Goal: Task Accomplishment & Management: Manage account settings

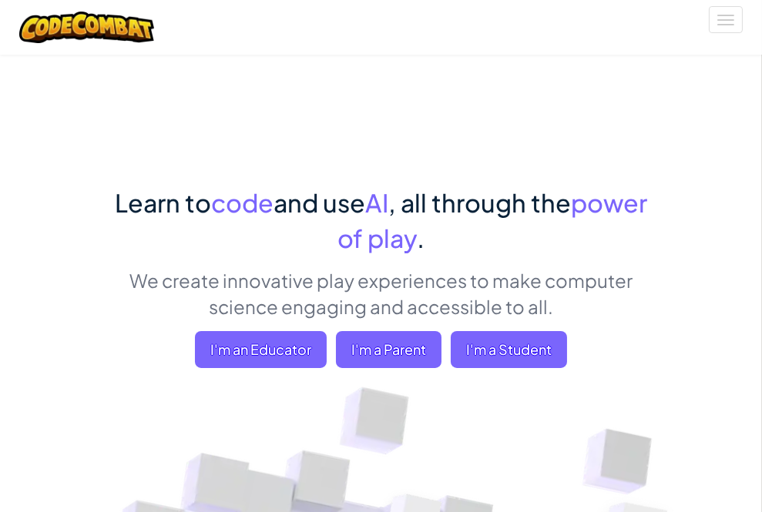
click at [0, 0] on span "Sign Up" at bounding box center [0, 0] width 0 height 0
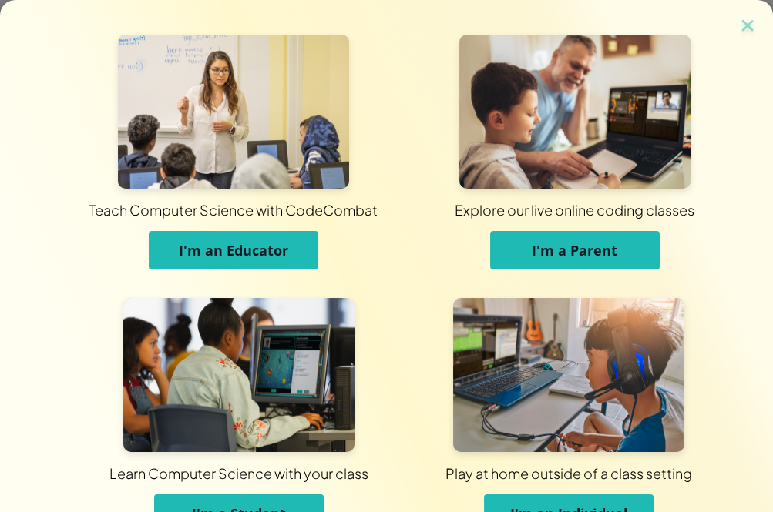
click at [277, 500] on button "I'm a Student" at bounding box center [239, 514] width 170 height 39
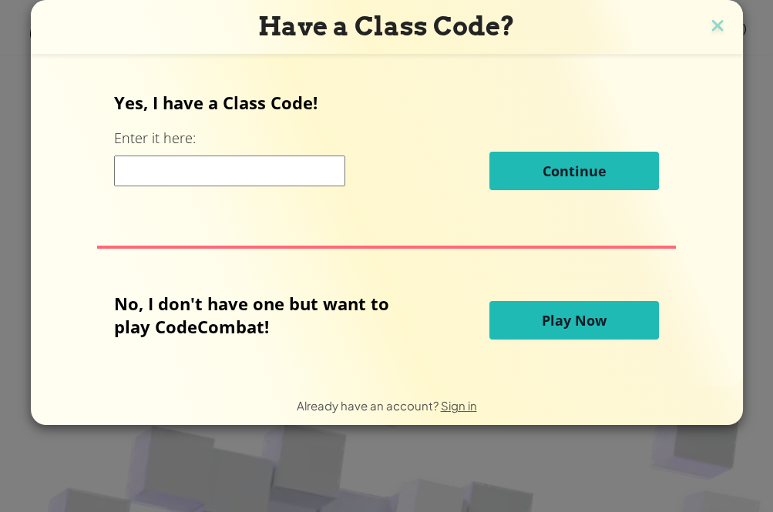
click at [260, 174] on input at bounding box center [229, 171] width 231 height 31
paste input "WestBadPark"
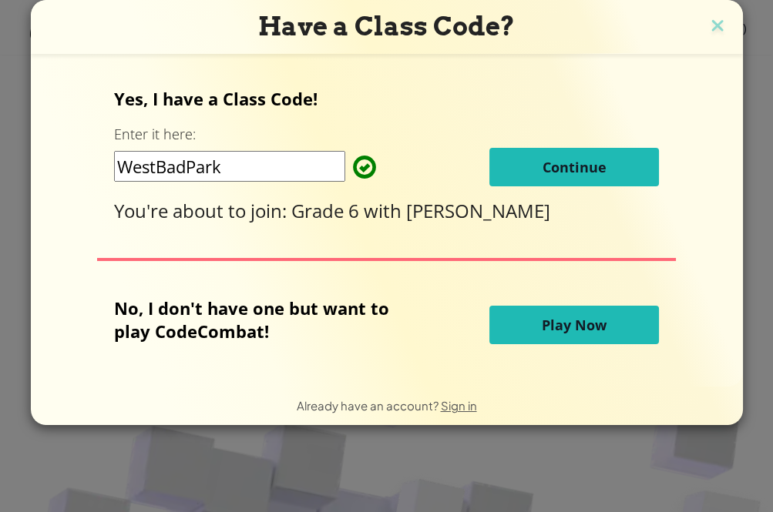
type input "WestBadPark"
click at [533, 173] on button "Continue" at bounding box center [574, 167] width 170 height 39
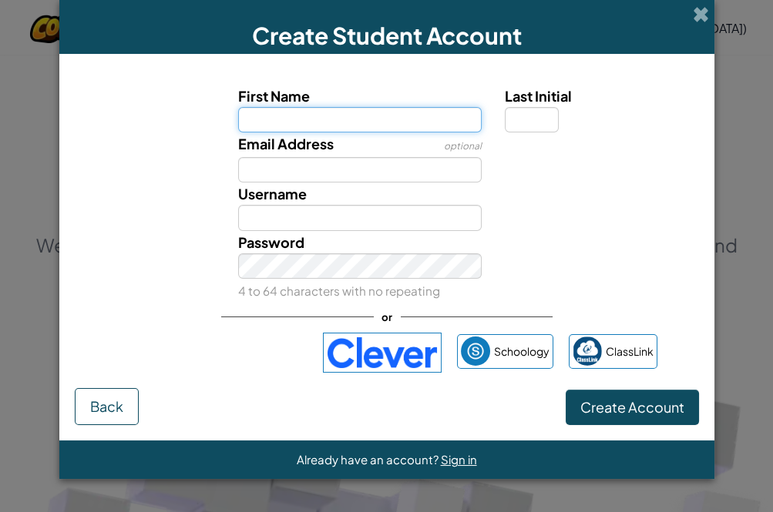
drag, startPoint x: 318, startPoint y: 107, endPoint x: 339, endPoint y: 106, distance: 20.8
click at [319, 107] on input "First Name" at bounding box center [359, 119] width 243 height 25
paste input "SOUHAD TAHTAH"
type input "SOUHAD TAHTAH"
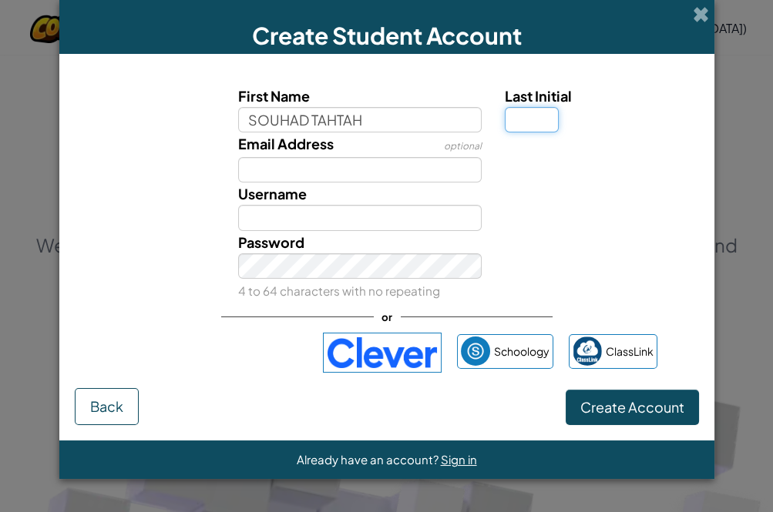
type input "SOUHAD TAHTAH"
click at [536, 123] on input "Last Initial" at bounding box center [532, 119] width 54 height 25
type input "1"
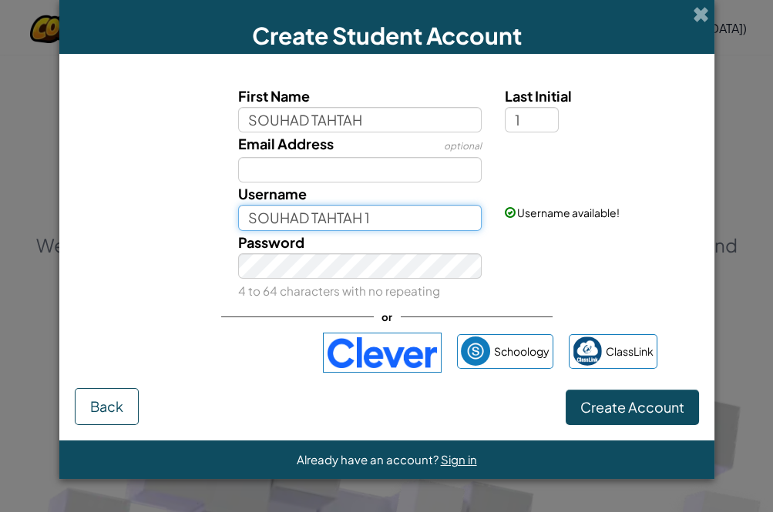
drag, startPoint x: 374, startPoint y: 221, endPoint x: 162, endPoint y: 227, distance: 212.0
click at [168, 227] on div "Username SOUHAD TAHTAH 1 Username available!" at bounding box center [387, 207] width 640 height 48
paste input "SCCSOUHADT"
type input "SSCCSOUHADT"
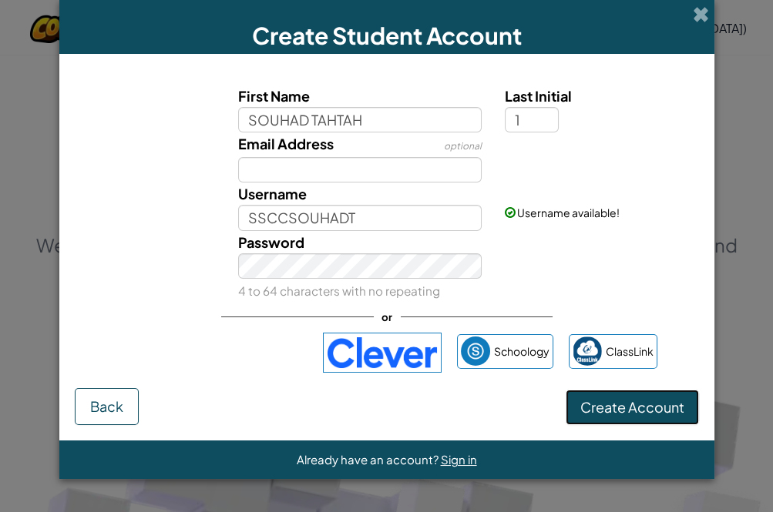
click at [649, 408] on span "Create Account" at bounding box center [632, 407] width 104 height 18
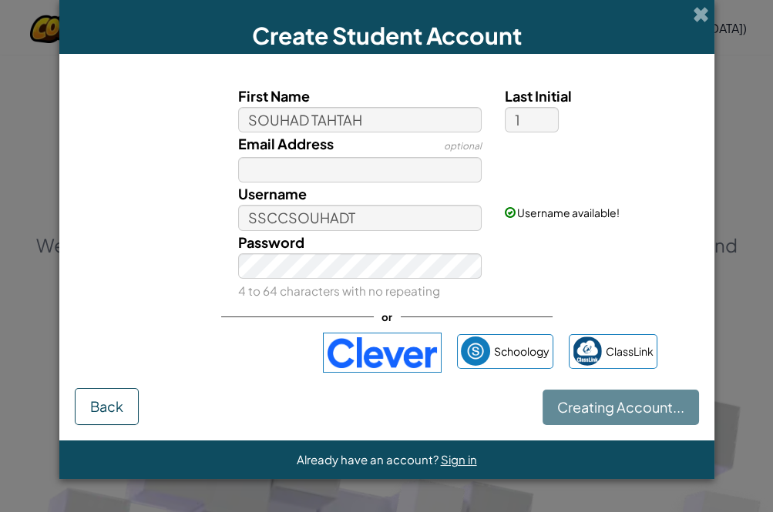
scroll to position [163, 0]
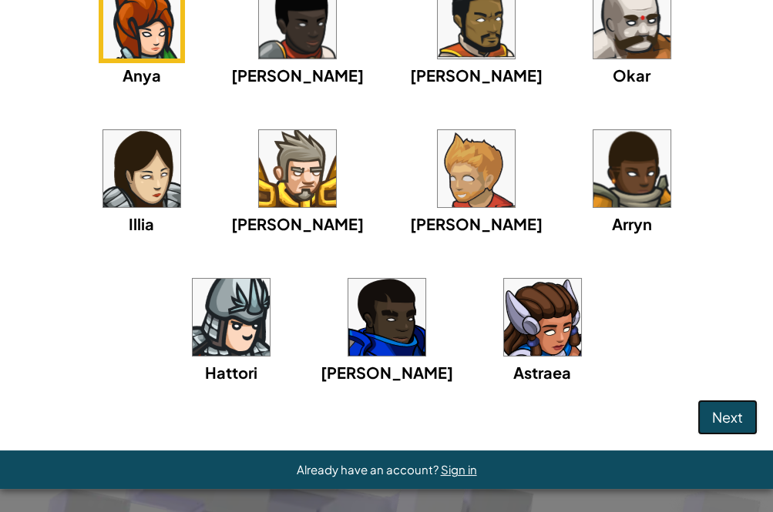
click at [712, 416] on span "Next" at bounding box center [727, 417] width 31 height 18
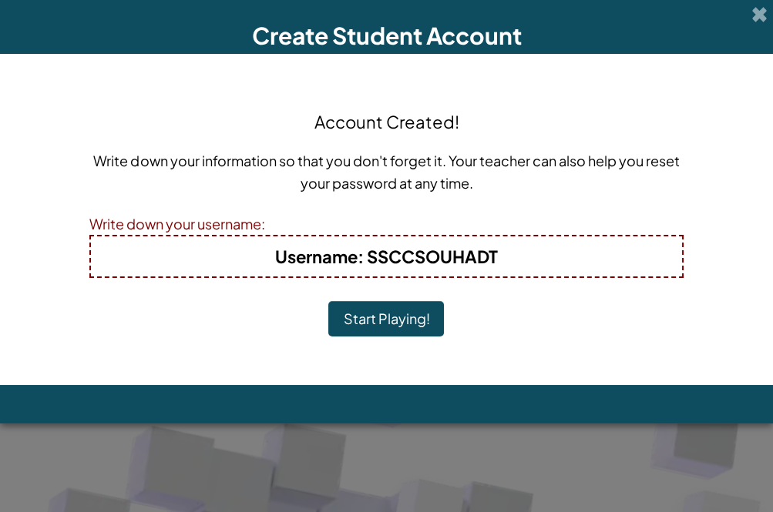
click at [373, 322] on button "Start Playing!" at bounding box center [386, 318] width 116 height 35
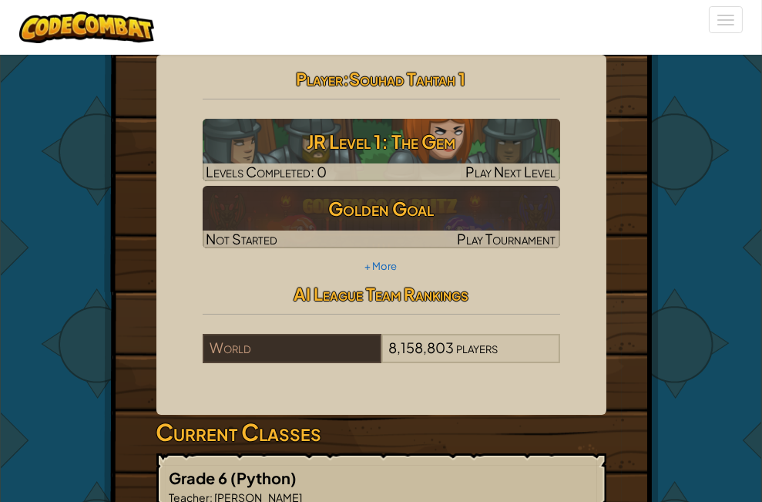
drag, startPoint x: 607, startPoint y: 25, endPoint x: 603, endPoint y: 32, distance: 9.0
click at [0, 0] on span "My Account" at bounding box center [0, 0] width 0 height 0
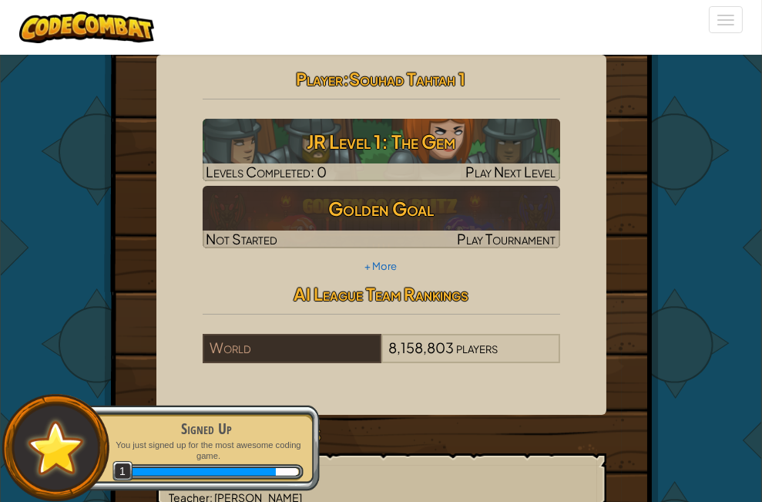
click at [0, 0] on link "Settings" at bounding box center [0, 0] width 0 height 0
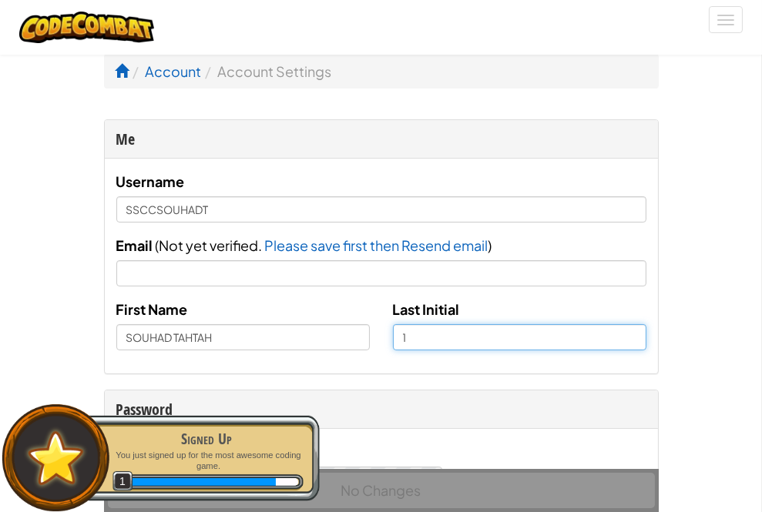
click at [393, 351] on input "1" at bounding box center [520, 337] width 254 height 26
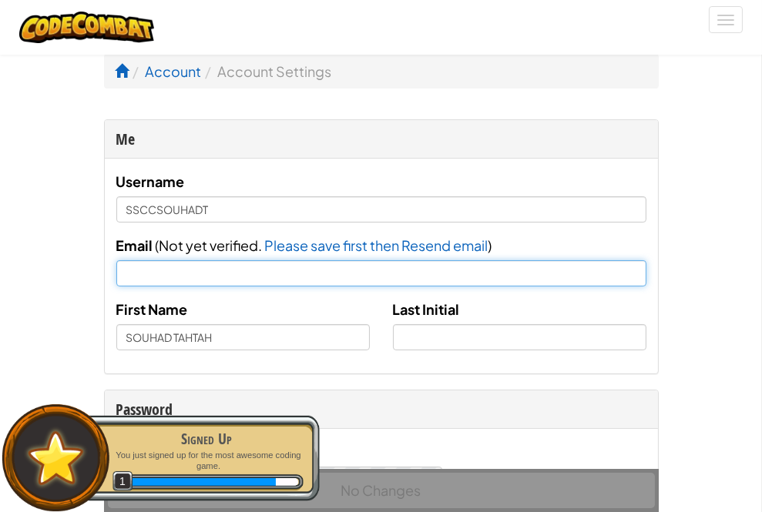
click at [312, 287] on input "Email" at bounding box center [381, 273] width 530 height 26
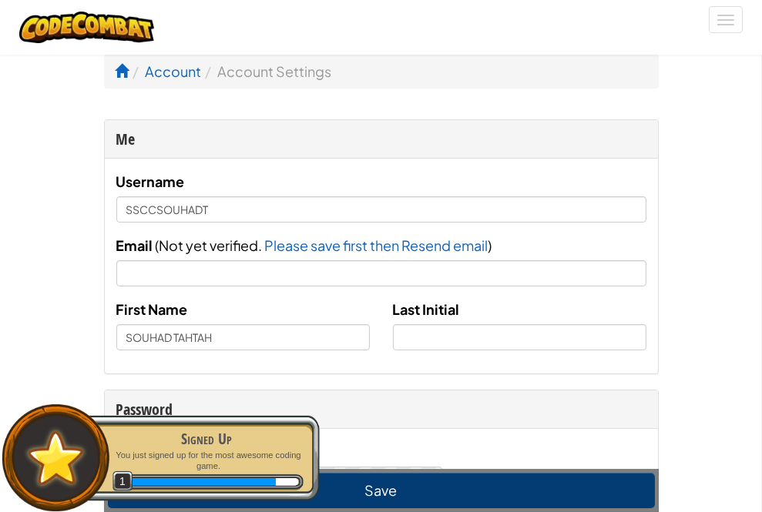
click at [245, 427] on div "Signed Up You just signed up for the most awesome coding game. 1" at bounding box center [198, 458] width 243 height 86
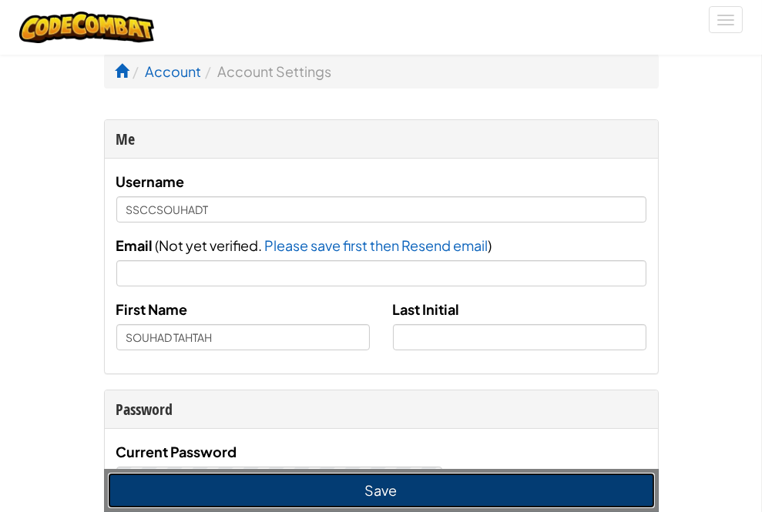
click at [394, 492] on button "Save" at bounding box center [381, 490] width 547 height 35
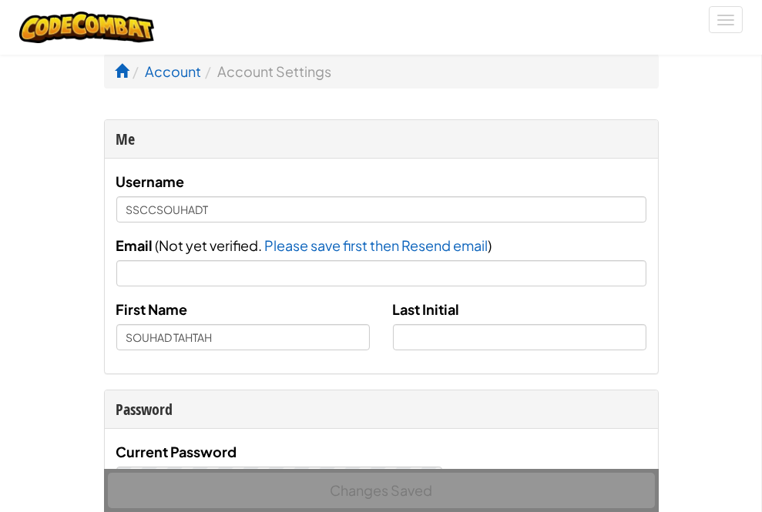
click at [0, 0] on span "My Account" at bounding box center [0, 0] width 0 height 0
click at [0, 0] on link "Log Out" at bounding box center [0, 0] width 0 height 0
